Goal: Task Accomplishment & Management: Manage account settings

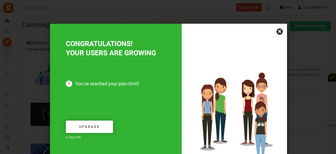
click at [277, 32] on link "×" at bounding box center [279, 31] width 6 height 6
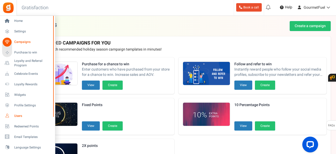
click at [21, 117] on span "Users" at bounding box center [32, 116] width 37 height 4
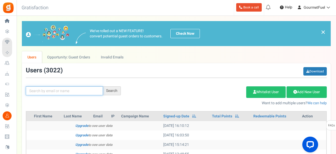
click at [72, 94] on input "text" at bounding box center [64, 90] width 77 height 9
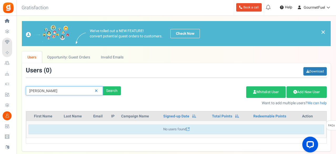
type input "[PERSON_NAME]"
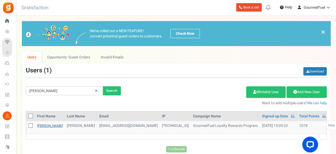
click at [44, 126] on link "[PERSON_NAME]" at bounding box center [50, 125] width 26 height 5
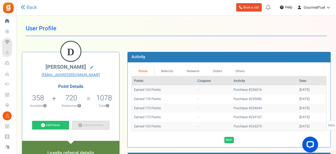
click at [85, 126] on link "Subtract Points" at bounding box center [90, 125] width 37 height 9
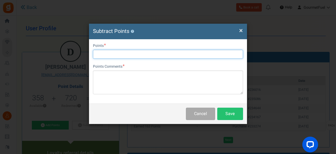
click at [139, 51] on input "text" at bounding box center [168, 54] width 150 height 9
type input "340"
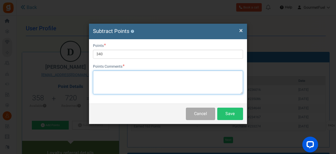
click at [123, 88] on textarea at bounding box center [168, 83] width 150 height 24
paste textarea "GRPAYW7eZo2Ea"
type textarea "GRPAYW7eZo2Ea"
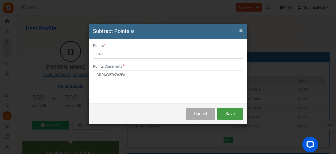
click at [229, 114] on button "Save" at bounding box center [230, 114] width 26 height 12
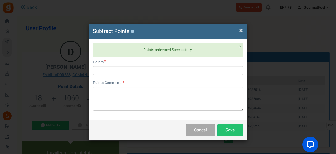
click at [241, 31] on span "×" at bounding box center [241, 31] width 4 height 10
